Goal: Task Accomplishment & Management: Manage account settings

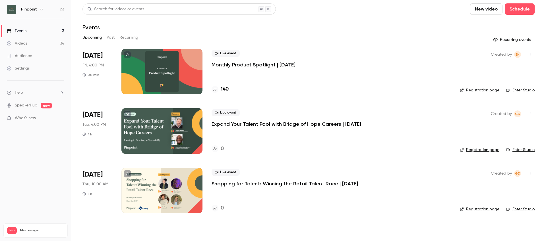
click at [145, 190] on div at bounding box center [161, 190] width 81 height 45
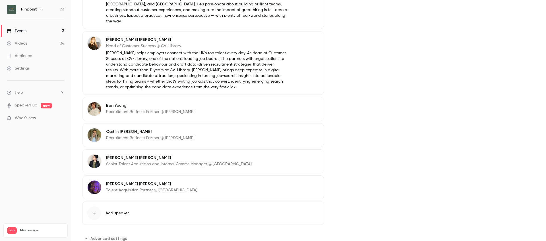
scroll to position [274, 0]
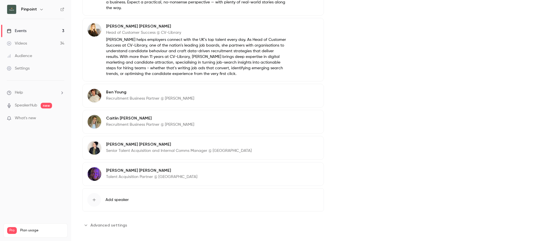
click at [114, 223] on span "Advanced settings" at bounding box center [108, 226] width 37 height 6
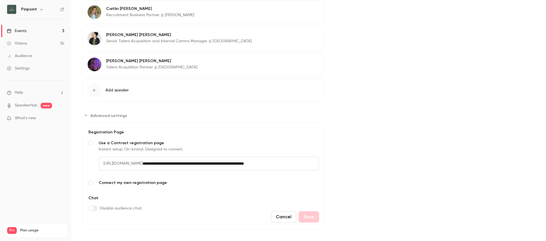
click at [117, 180] on span "Connect my own registration page" at bounding box center [209, 183] width 220 height 6
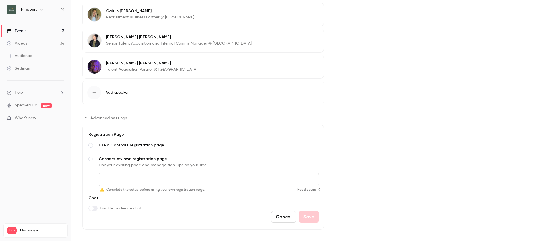
click at [172, 173] on input "Connect my own registration page Link your existing page and manage sign-ups on…" at bounding box center [209, 180] width 220 height 14
paste input "**********"
type input "**********"
click at [312, 211] on button "Save" at bounding box center [308, 216] width 20 height 11
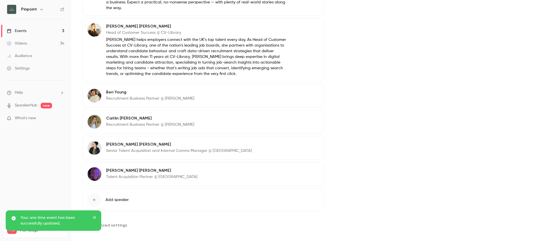
drag, startPoint x: 96, startPoint y: 217, endPoint x: 106, endPoint y: 219, distance: 9.9
click at [96, 217] on icon "close" at bounding box center [95, 217] width 4 height 5
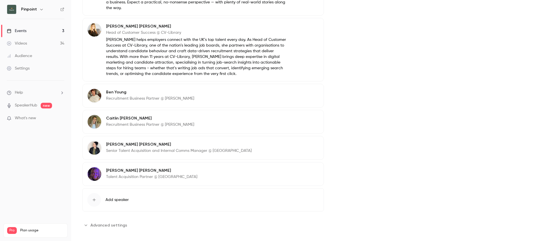
click at [116, 223] on span "Advanced settings" at bounding box center [108, 226] width 37 height 6
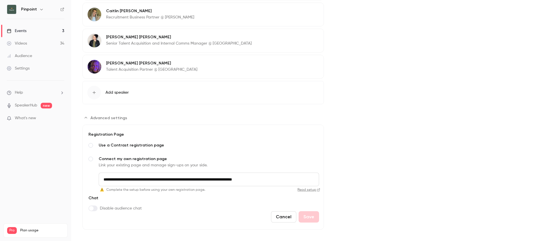
scroll to position [0, 0]
